Goal: Information Seeking & Learning: Learn about a topic

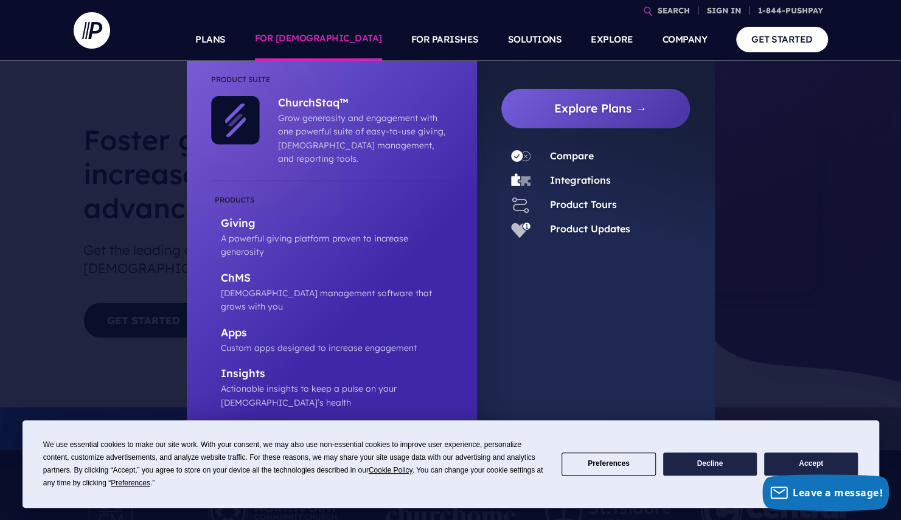
click at [351, 49] on link "FOR [DEMOGRAPHIC_DATA]" at bounding box center [318, 39] width 127 height 43
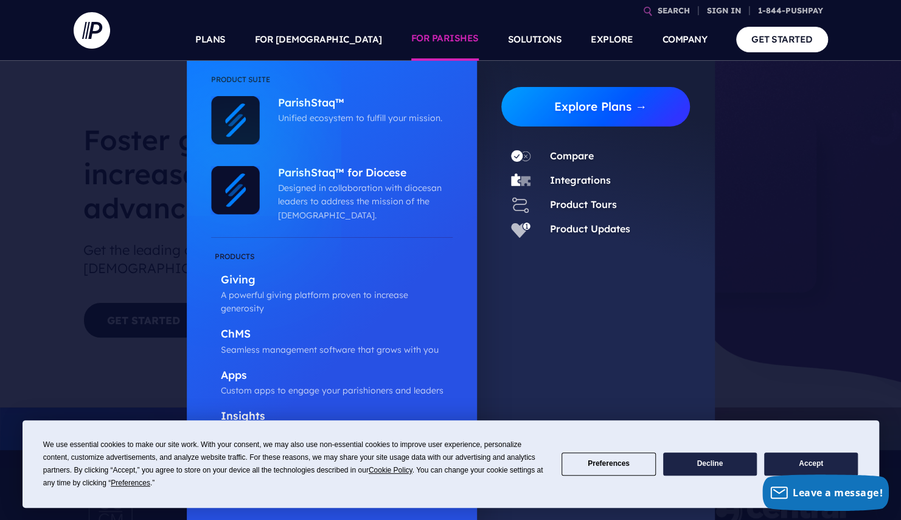
click at [560, 108] on link "Explore Plans →" at bounding box center [601, 107] width 180 height 40
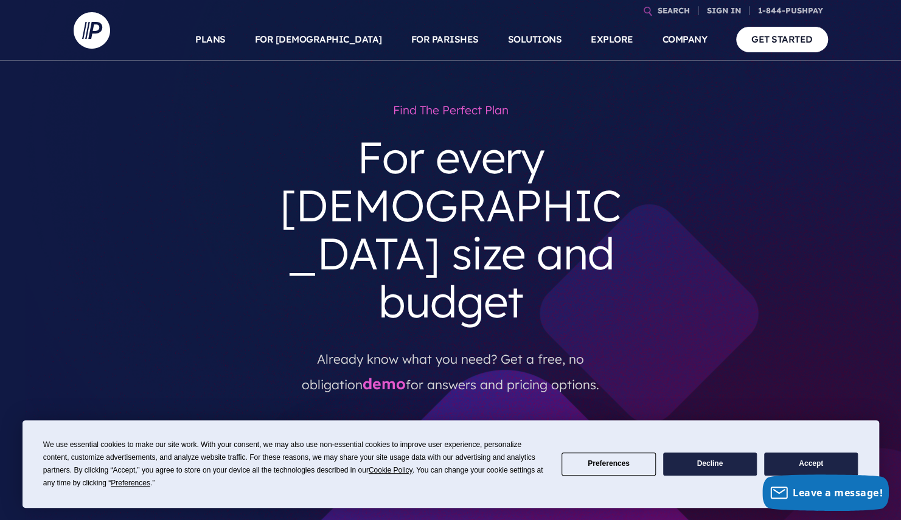
click at [804, 459] on button "Accept" at bounding box center [811, 465] width 94 height 24
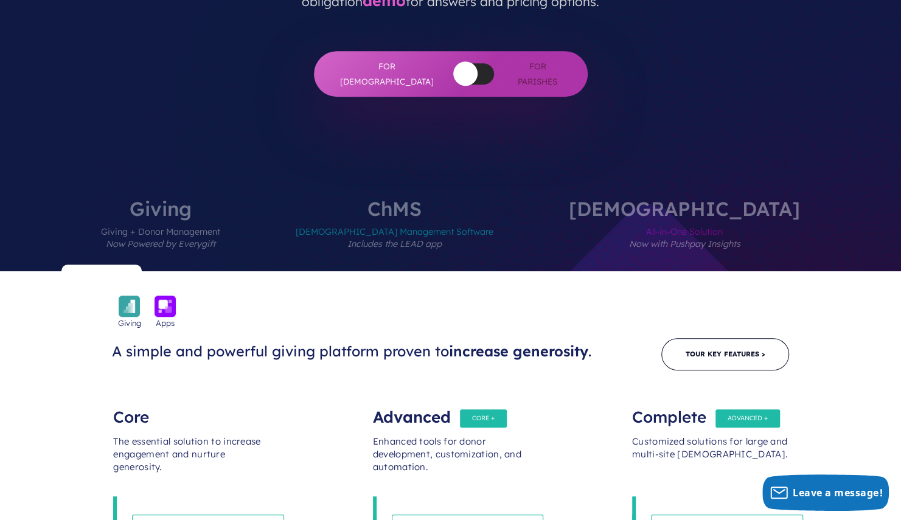
scroll to position [386, 0]
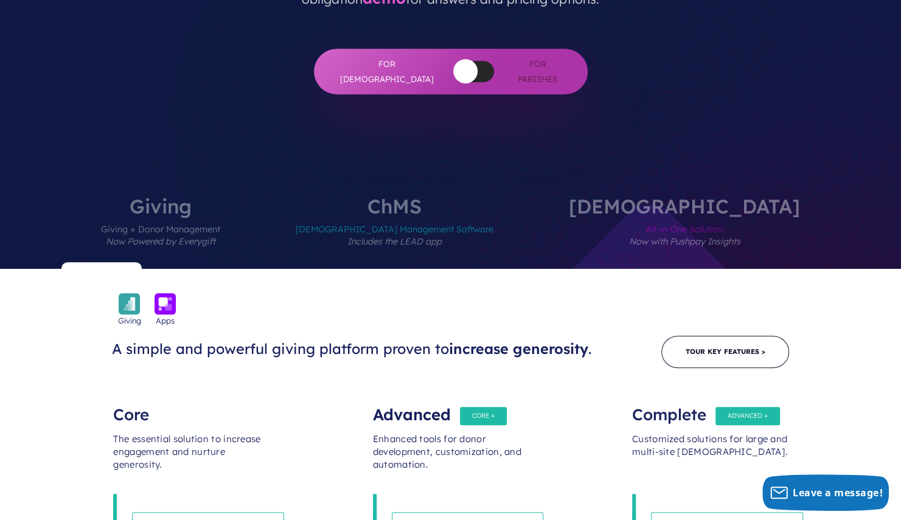
click at [441, 197] on label "[DEMOGRAPHIC_DATA] Management Software Includes the LEAD app" at bounding box center [394, 233] width 271 height 72
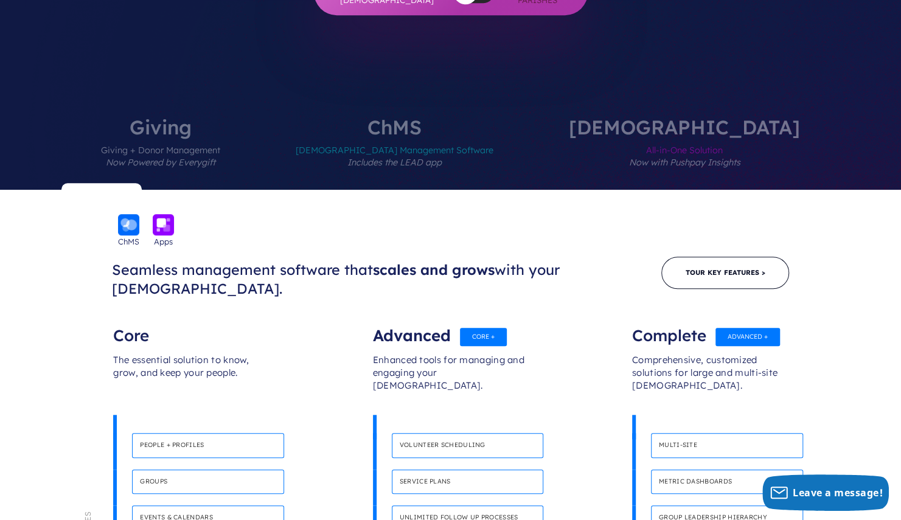
scroll to position [463, 0]
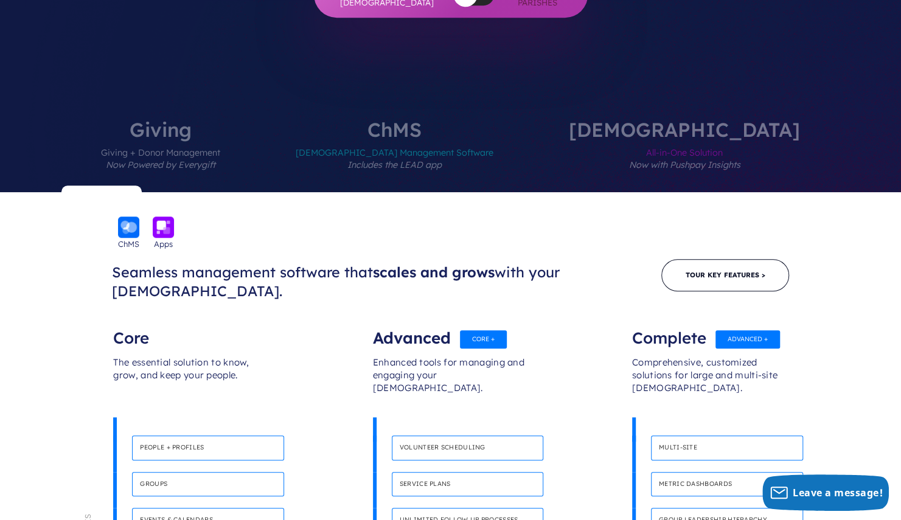
click at [634, 139] on span "All-in-One Solution Now with Pushpay Insights" at bounding box center [684, 165] width 231 height 53
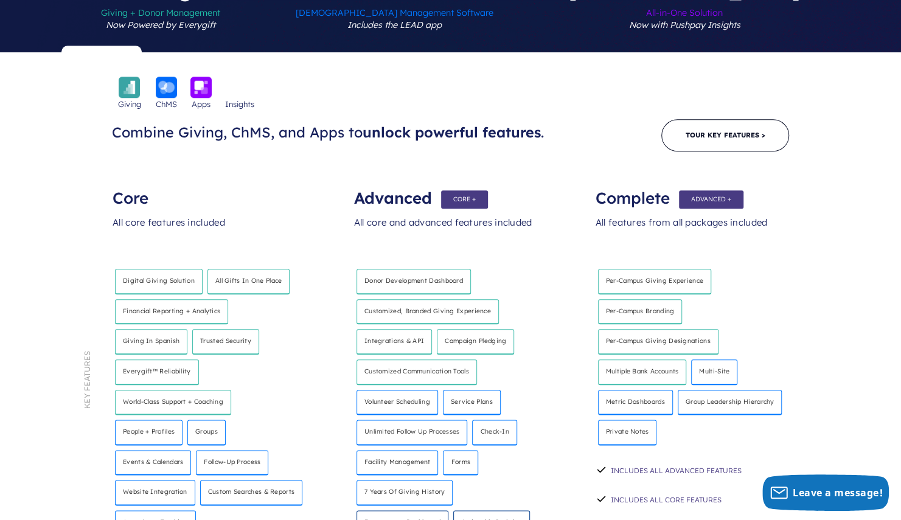
scroll to position [607, 0]
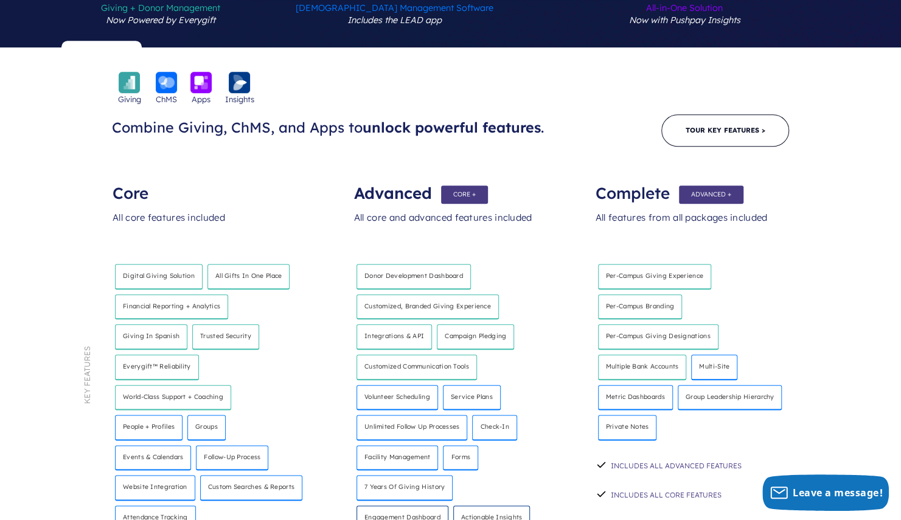
click at [587, 345] on div "Complete All features from all packages included Per-Campus giving experience P…" at bounding box center [692, 417] width 242 height 484
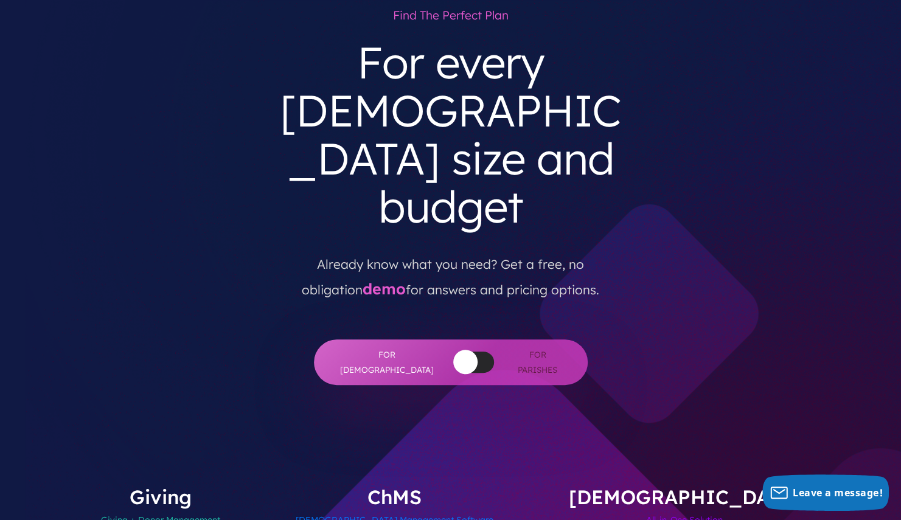
scroll to position [0, 0]
